Goal: Information Seeking & Learning: Learn about a topic

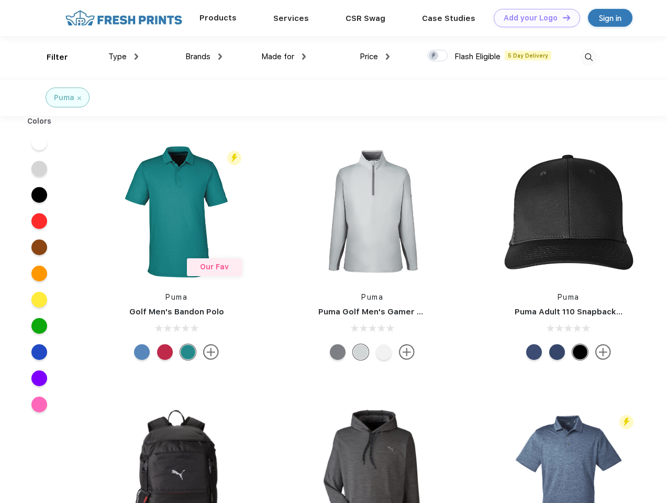
scroll to position [1, 0]
click at [533, 18] on link "Add your Logo Design Tool" at bounding box center [537, 18] width 86 height 18
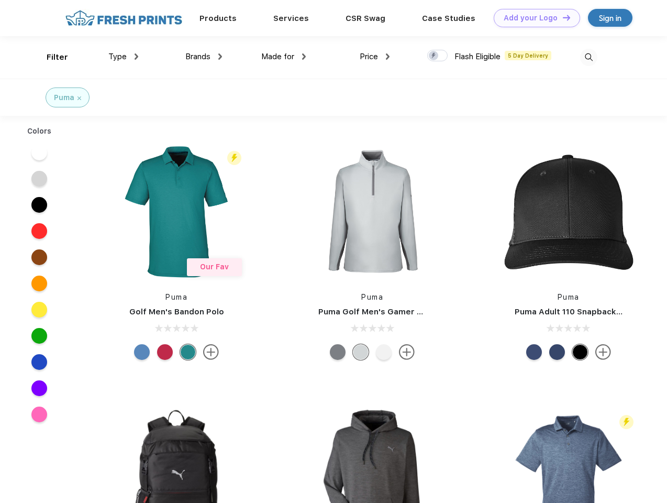
click at [0, 0] on div "Design Tool" at bounding box center [0, 0] width 0 height 0
click at [562, 17] on link "Add your Logo Design Tool" at bounding box center [537, 18] width 86 height 18
click at [50, 57] on div "Filter" at bounding box center [57, 57] width 21 height 12
click at [124, 57] on span "Type" at bounding box center [117, 56] width 18 height 9
click at [204, 57] on span "Brands" at bounding box center [197, 56] width 25 height 9
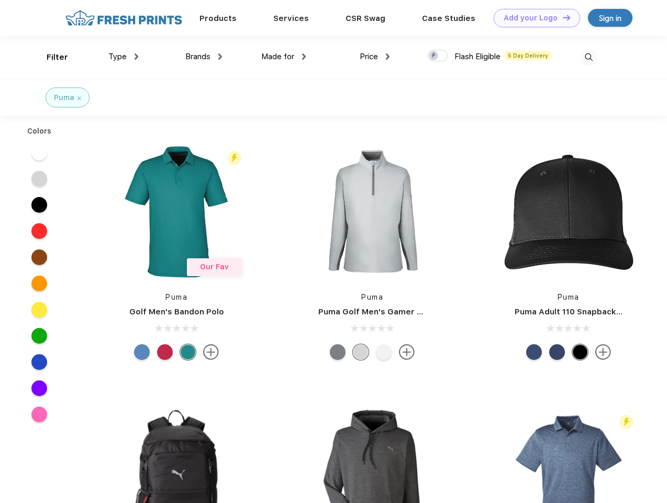
click at [284, 57] on span "Made for" at bounding box center [277, 56] width 33 height 9
click at [375, 57] on span "Price" at bounding box center [369, 56] width 18 height 9
click at [438, 56] on div at bounding box center [437, 56] width 20 height 12
click at [434, 56] on input "checkbox" at bounding box center [430, 52] width 7 height 7
click at [589, 57] on img at bounding box center [588, 57] width 17 height 17
